Goal: Transaction & Acquisition: Purchase product/service

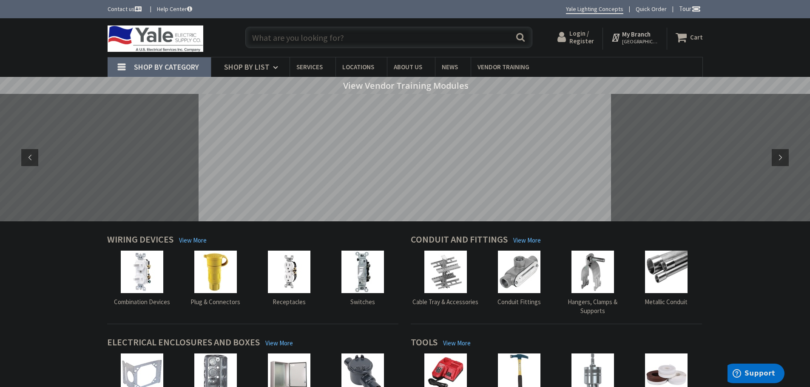
click at [267, 37] on input "text" at bounding box center [388, 37] width 287 height 21
type input "t"
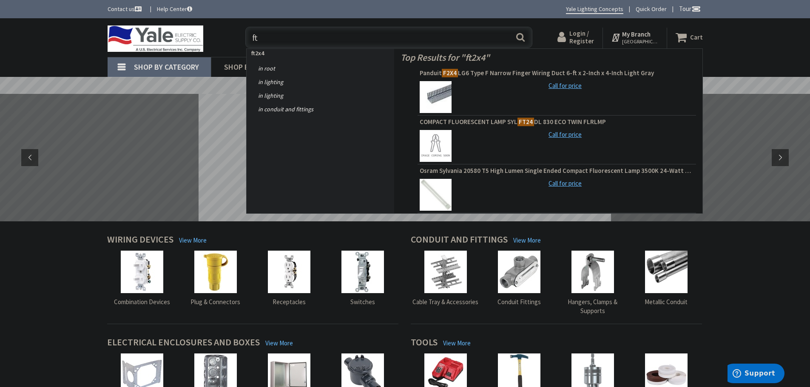
type input "f"
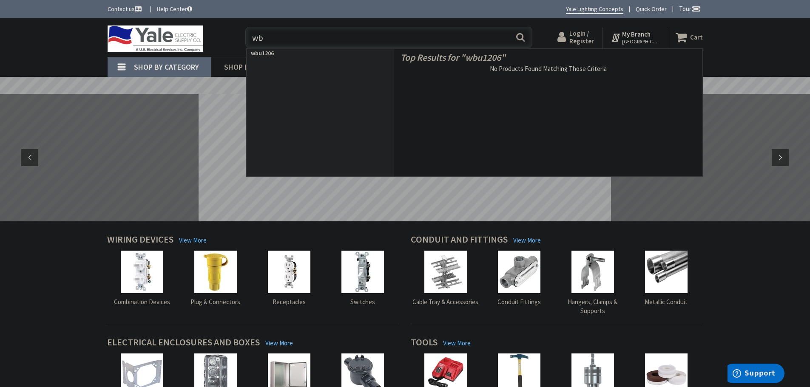
type input "w"
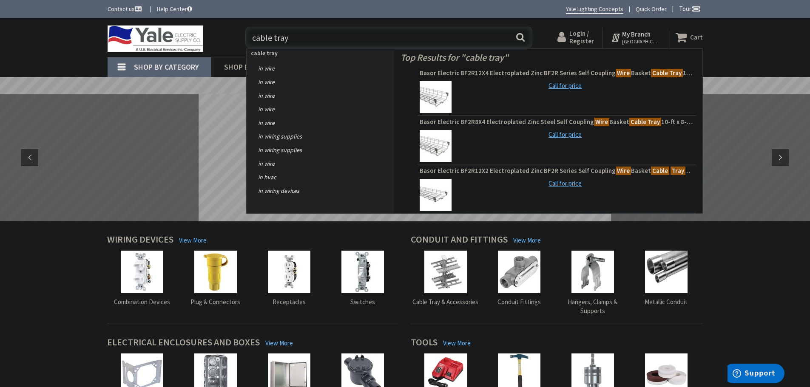
type input "cable tray"
click at [521, 38] on button "Search" at bounding box center [520, 37] width 11 height 19
